Goal: Communication & Community: Answer question/provide support

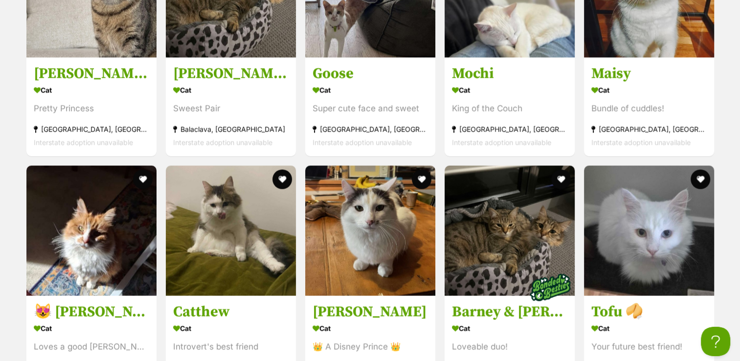
scroll to position [1454, 0]
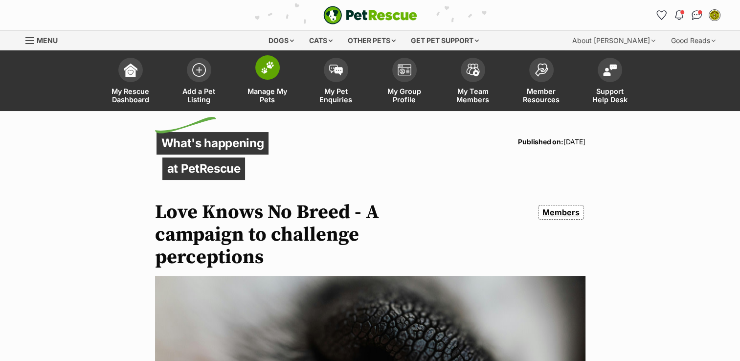
click at [263, 69] on img at bounding box center [268, 67] width 14 height 13
click at [330, 81] on link "My Pet Enquiries" at bounding box center [336, 82] width 68 height 58
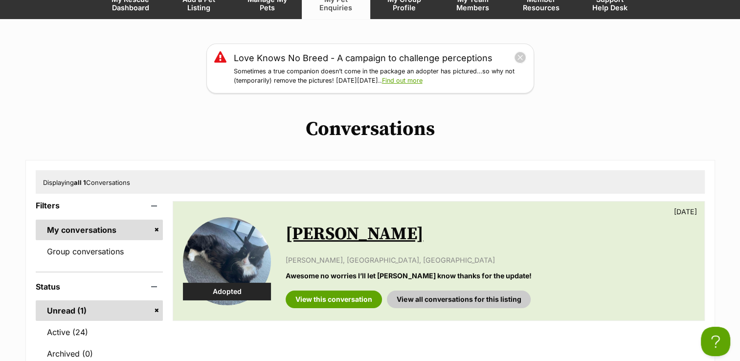
scroll to position [93, 0]
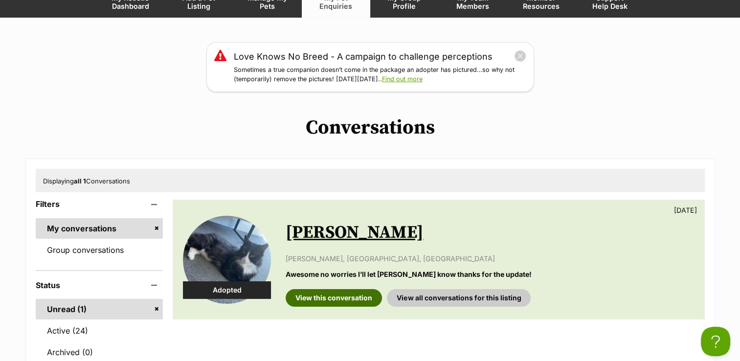
click at [326, 303] on link "View this conversation" at bounding box center [334, 298] width 96 height 18
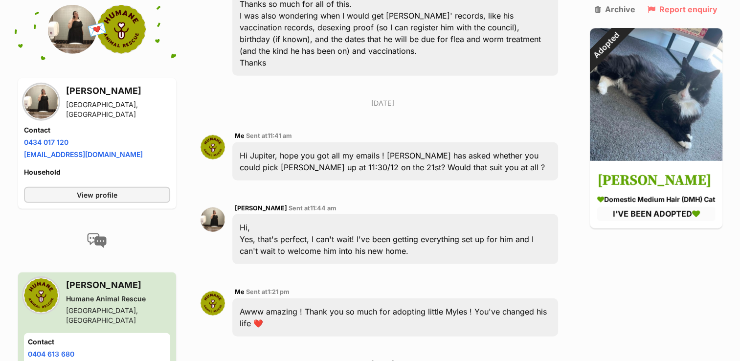
scroll to position [2914, 0]
